Goal: Use online tool/utility: Utilize a website feature to perform a specific function

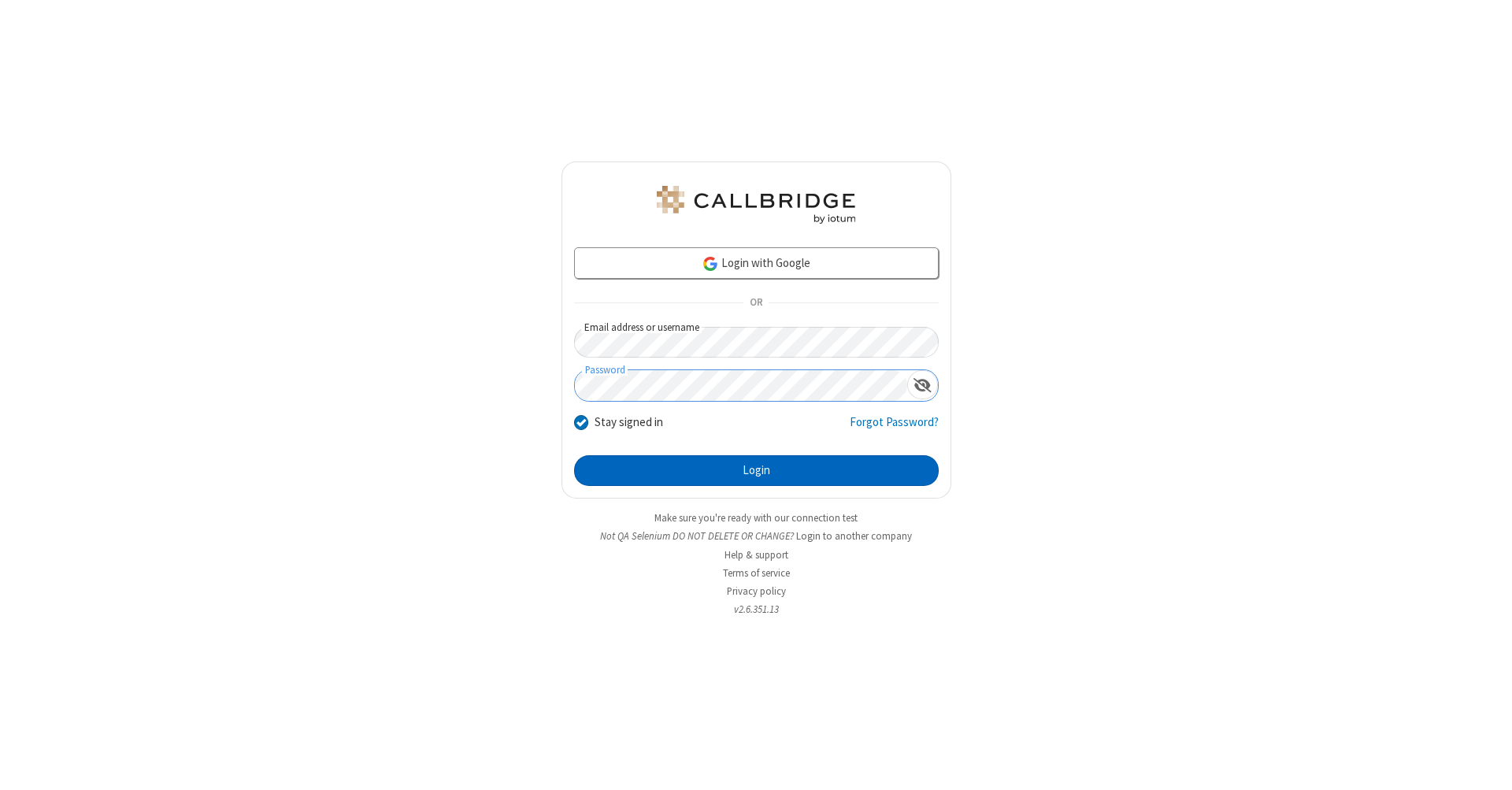
click at [756, 471] on button "Login" at bounding box center [756, 471] width 364 height 32
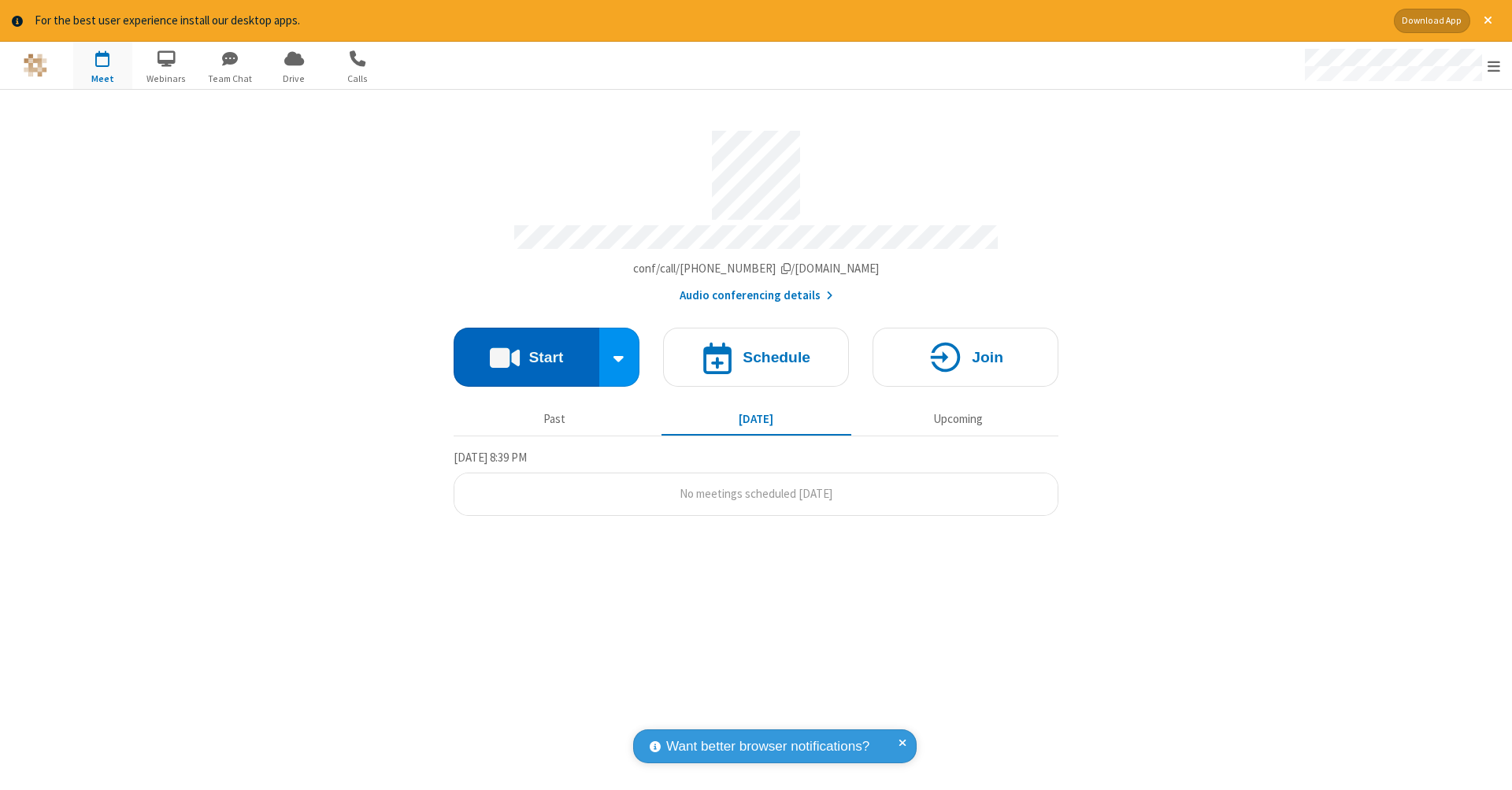
click at [526, 349] on button "Start" at bounding box center [526, 358] width 145 height 59
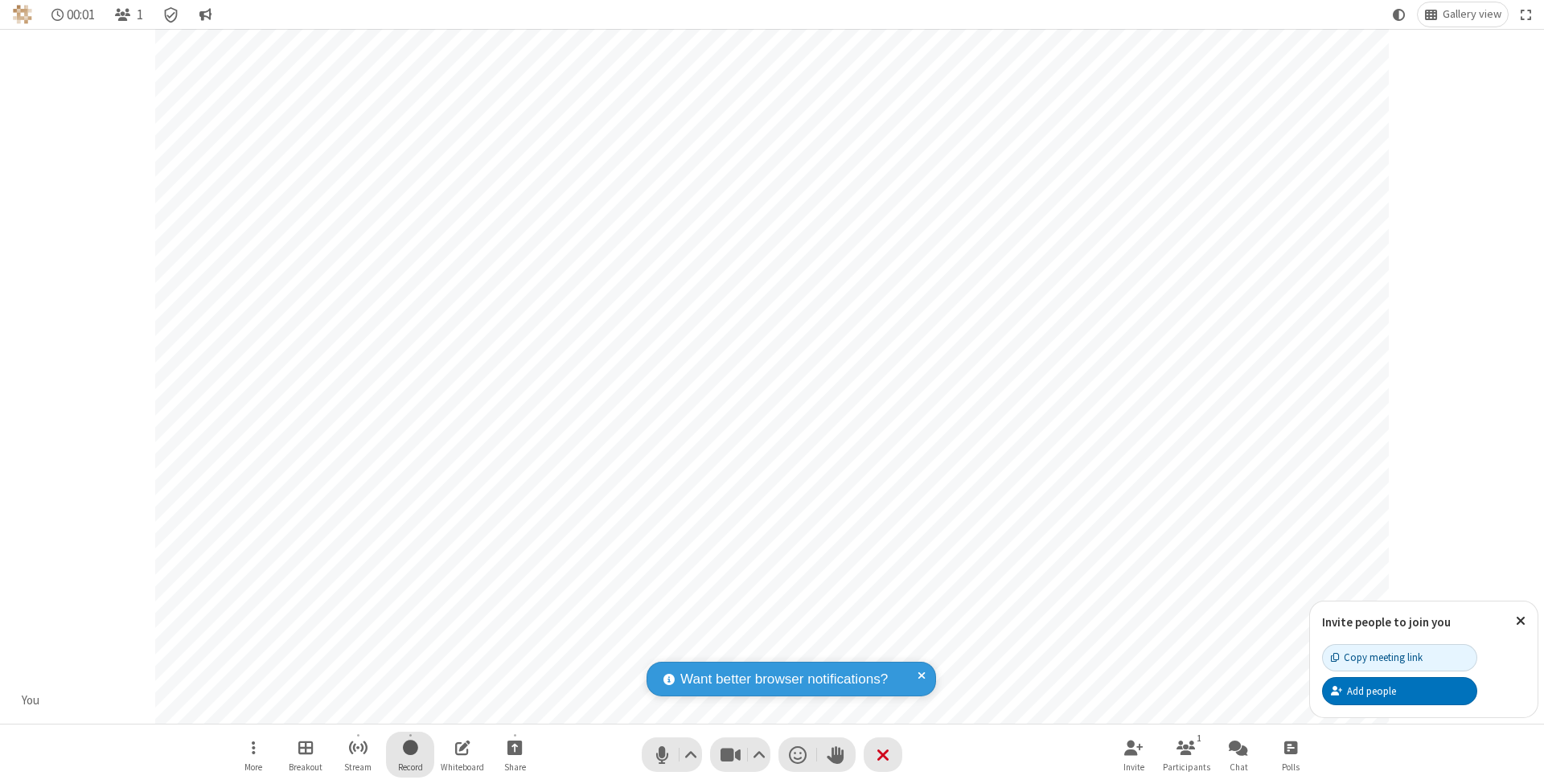
click at [410, 754] on span "Start recording" at bounding box center [411, 747] width 16 height 21
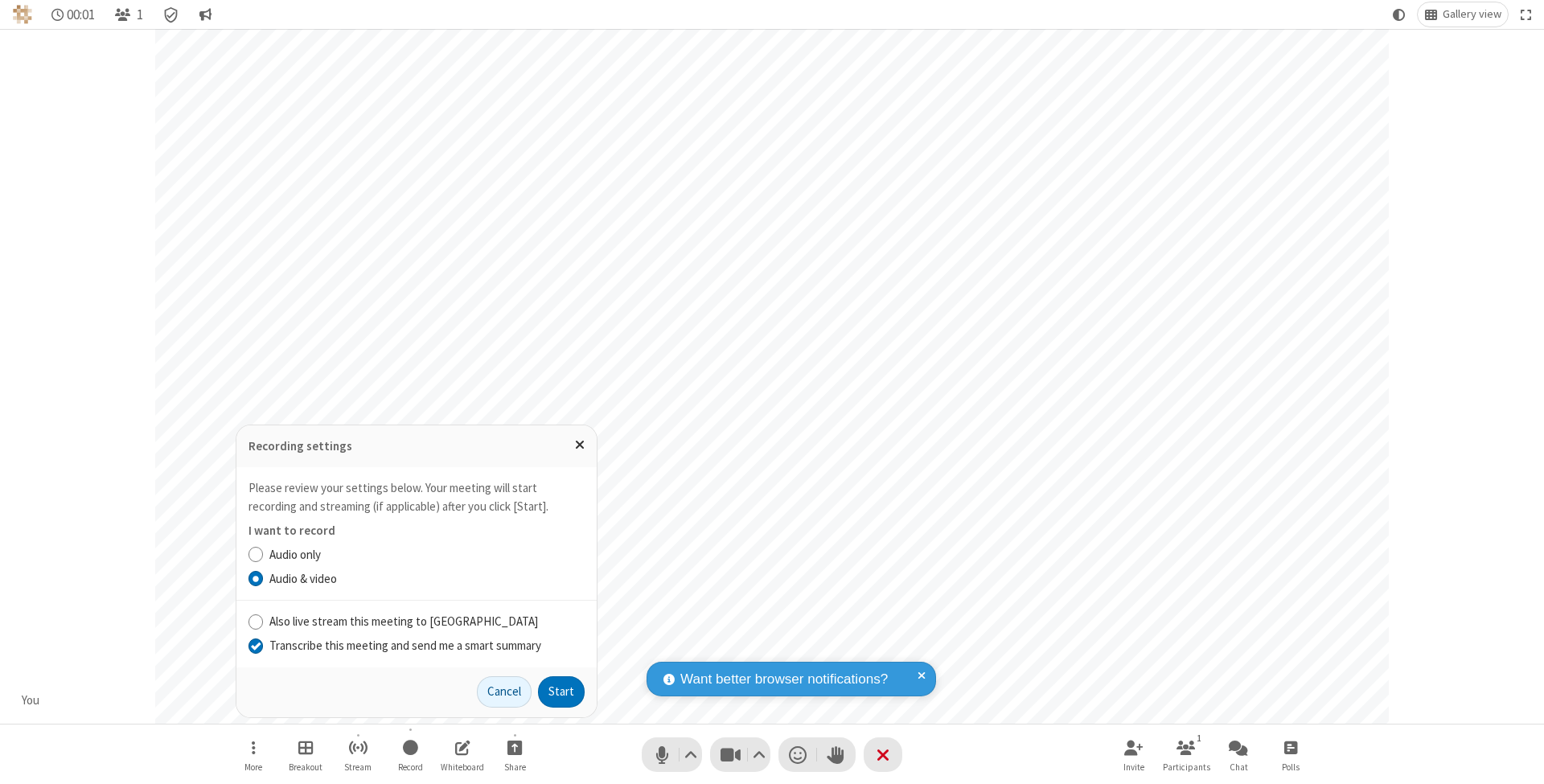
click at [255, 645] on input "Transcribe this meeting and send me a smart summary" at bounding box center [256, 644] width 16 height 17
click at [562, 691] on button "Start" at bounding box center [562, 692] width 47 height 32
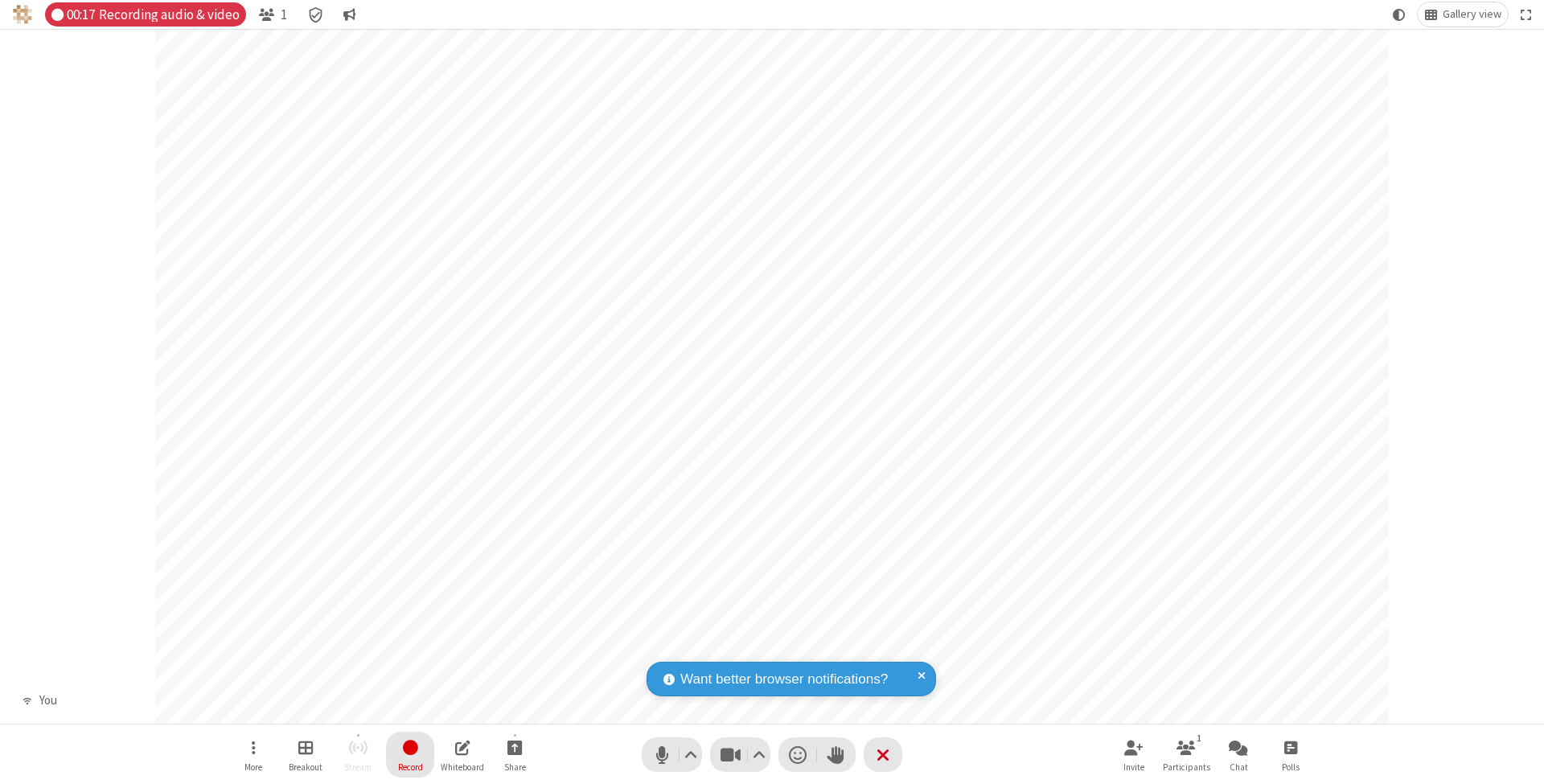
click at [410, 754] on span "Stop recording" at bounding box center [409, 747] width 19 height 21
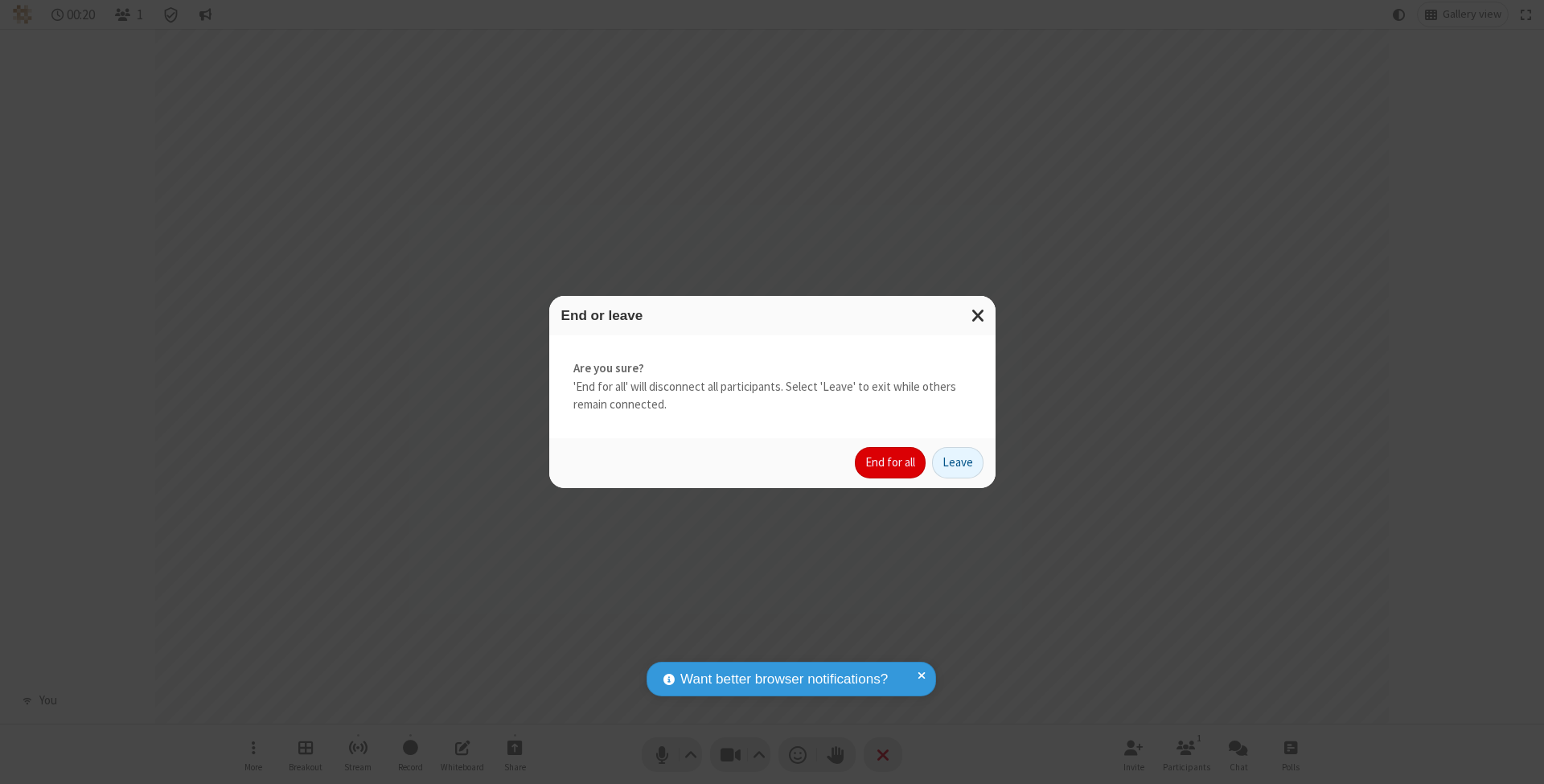
click at [891, 462] on button "End for all" at bounding box center [890, 463] width 70 height 32
